Goal: Task Accomplishment & Management: Manage account settings

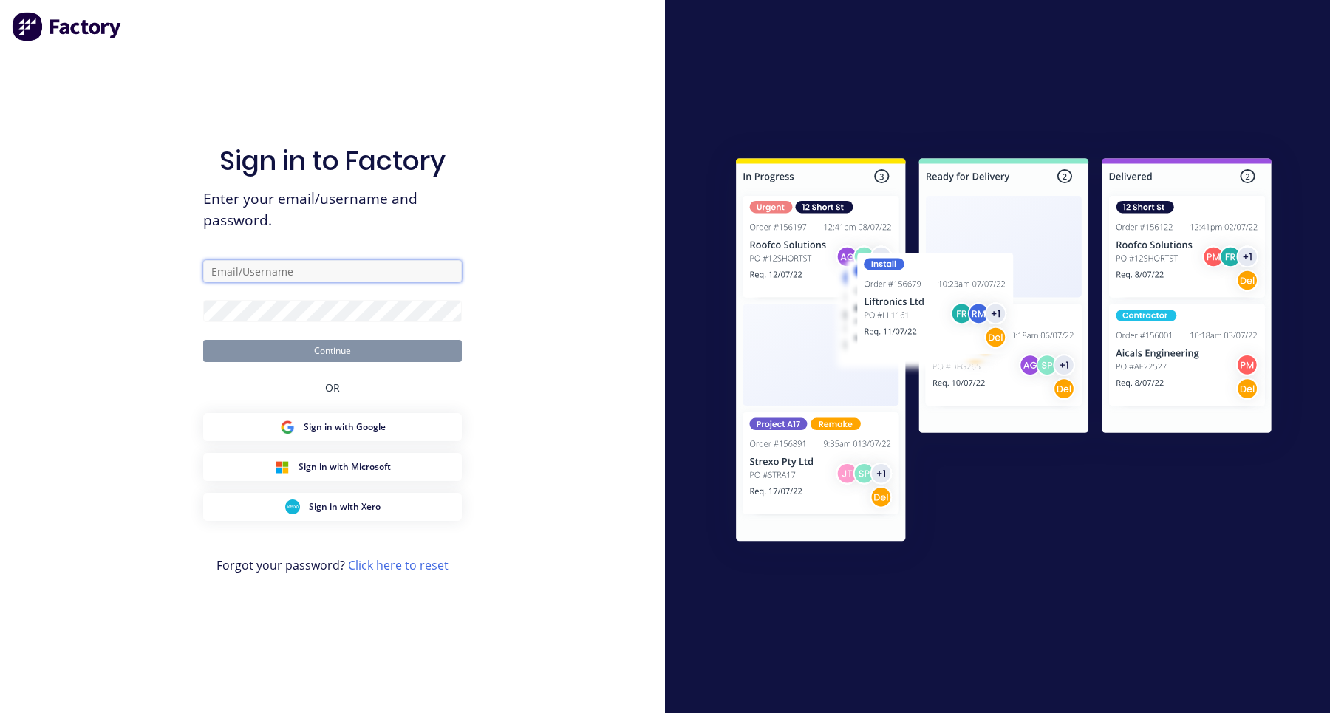
click at [308, 268] on input "text" at bounding box center [332, 271] width 259 height 22
type input "[EMAIL_ADDRESS][DOMAIN_NAME]"
click at [203, 340] on button "Continue" at bounding box center [332, 351] width 259 height 22
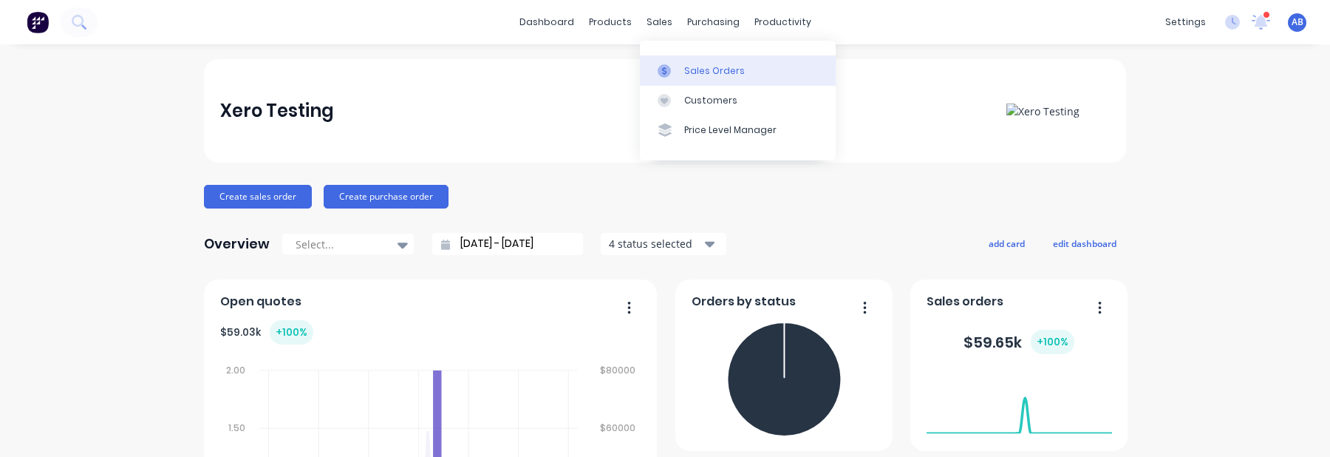
click at [691, 71] on div "Sales Orders" at bounding box center [714, 70] width 61 height 13
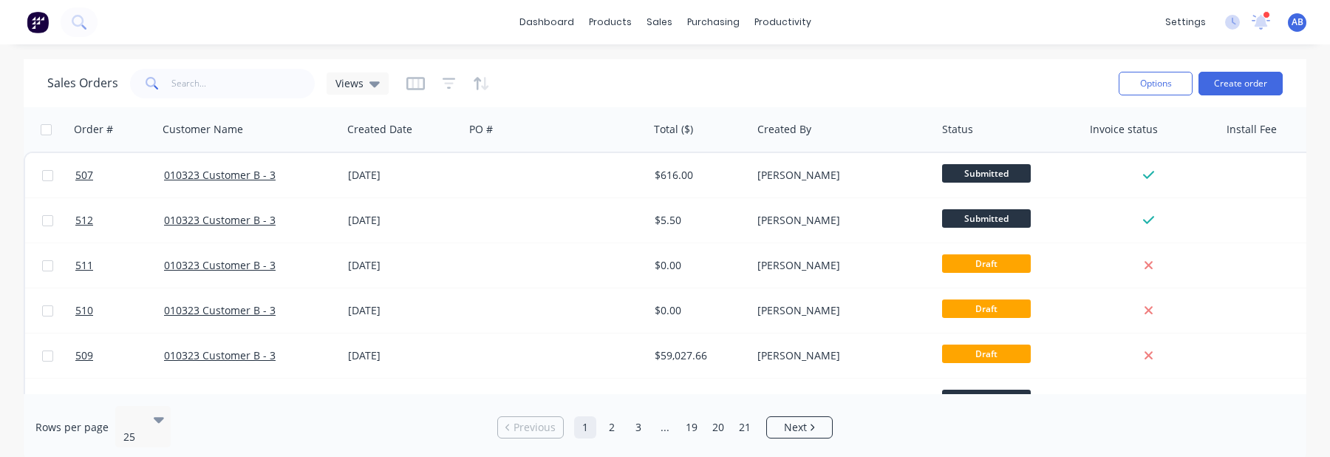
click at [1314, 18] on div "settings 6 new notifications [PERSON_NAME] all as read [PERSON_NAME] mentioned …" at bounding box center [1244, 22] width 172 height 22
click at [1299, 20] on span "AB" at bounding box center [1297, 22] width 12 height 13
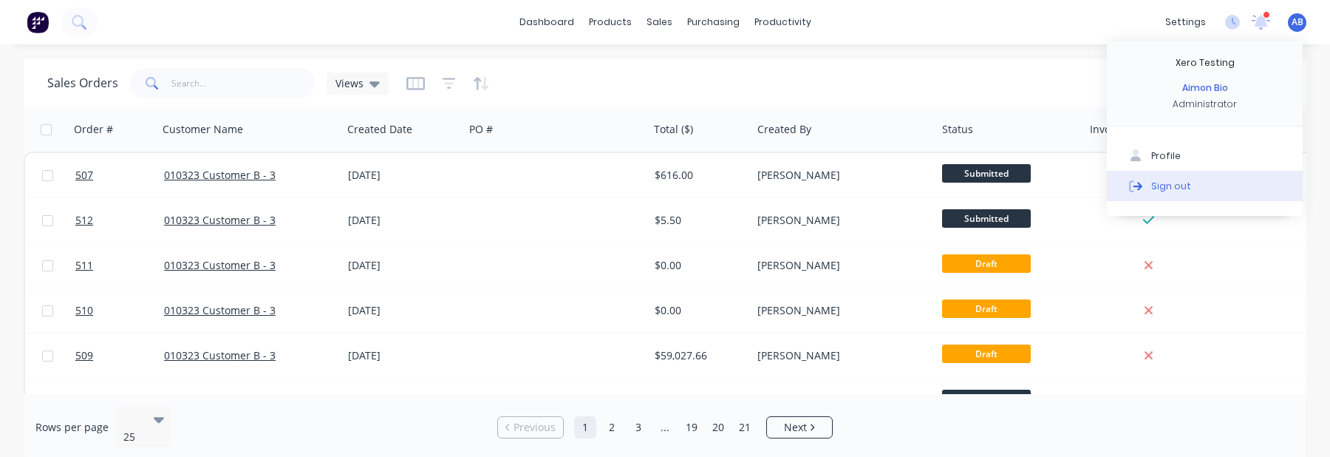
click at [1247, 192] on button "Sign out" at bounding box center [1205, 186] width 196 height 30
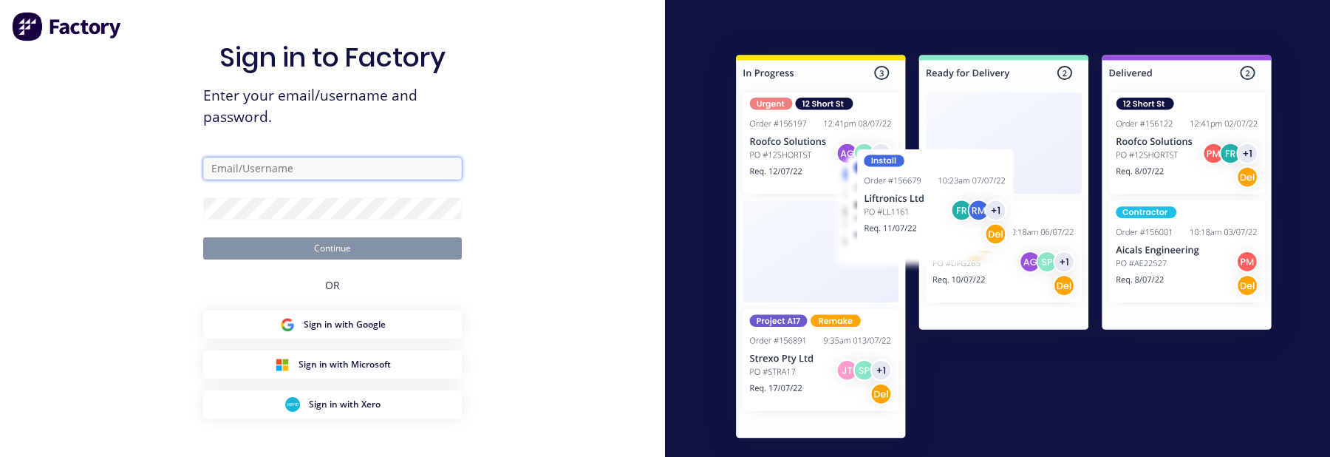
click at [279, 177] on input "text" at bounding box center [332, 168] width 259 height 22
type input "[EMAIL_ADDRESS][DOMAIN_NAME]"
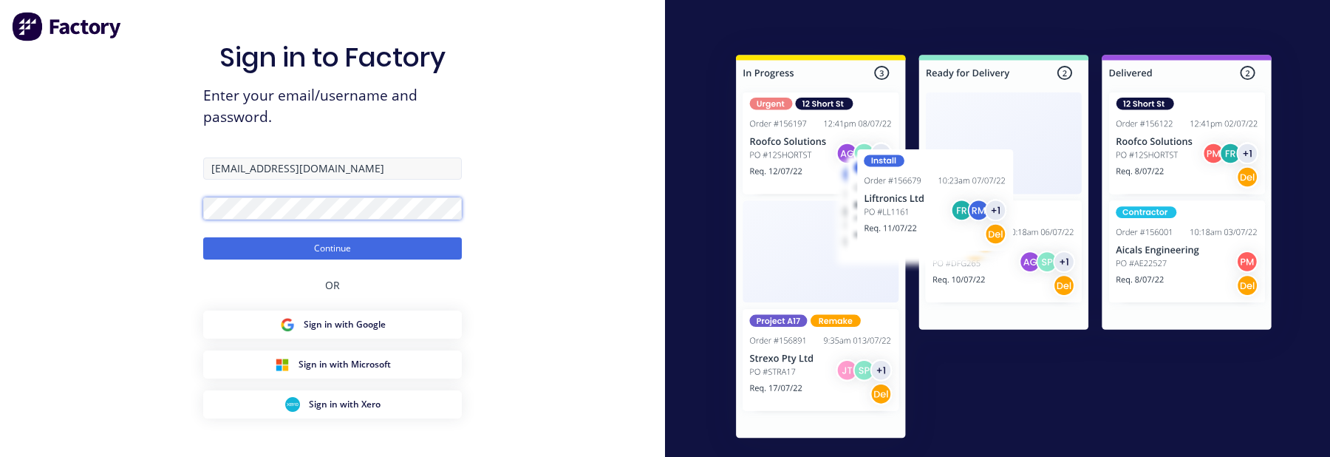
click at [203, 237] on button "Continue" at bounding box center [332, 248] width 259 height 22
